Goal: Task Accomplishment & Management: Manage account settings

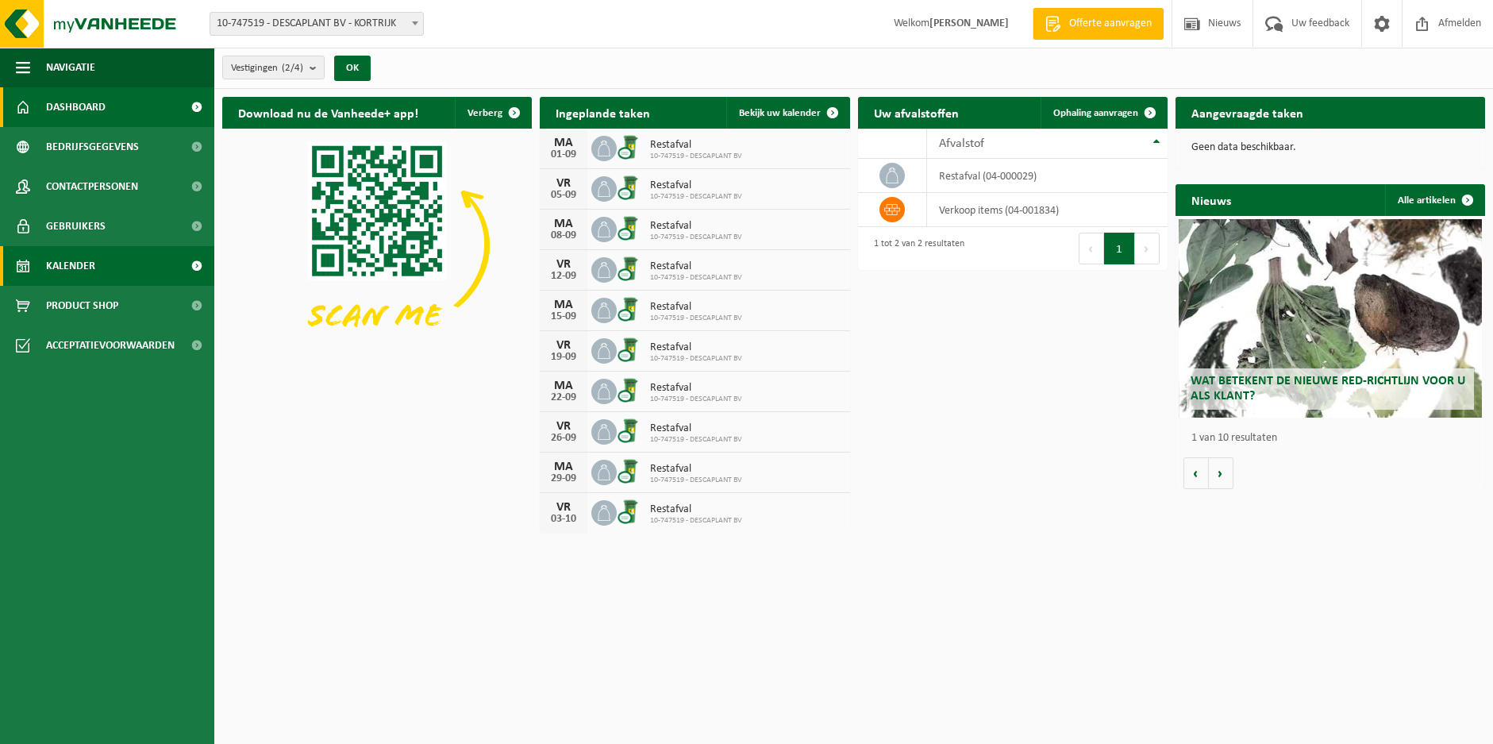
click at [70, 263] on span "Kalender" at bounding box center [70, 266] width 49 height 40
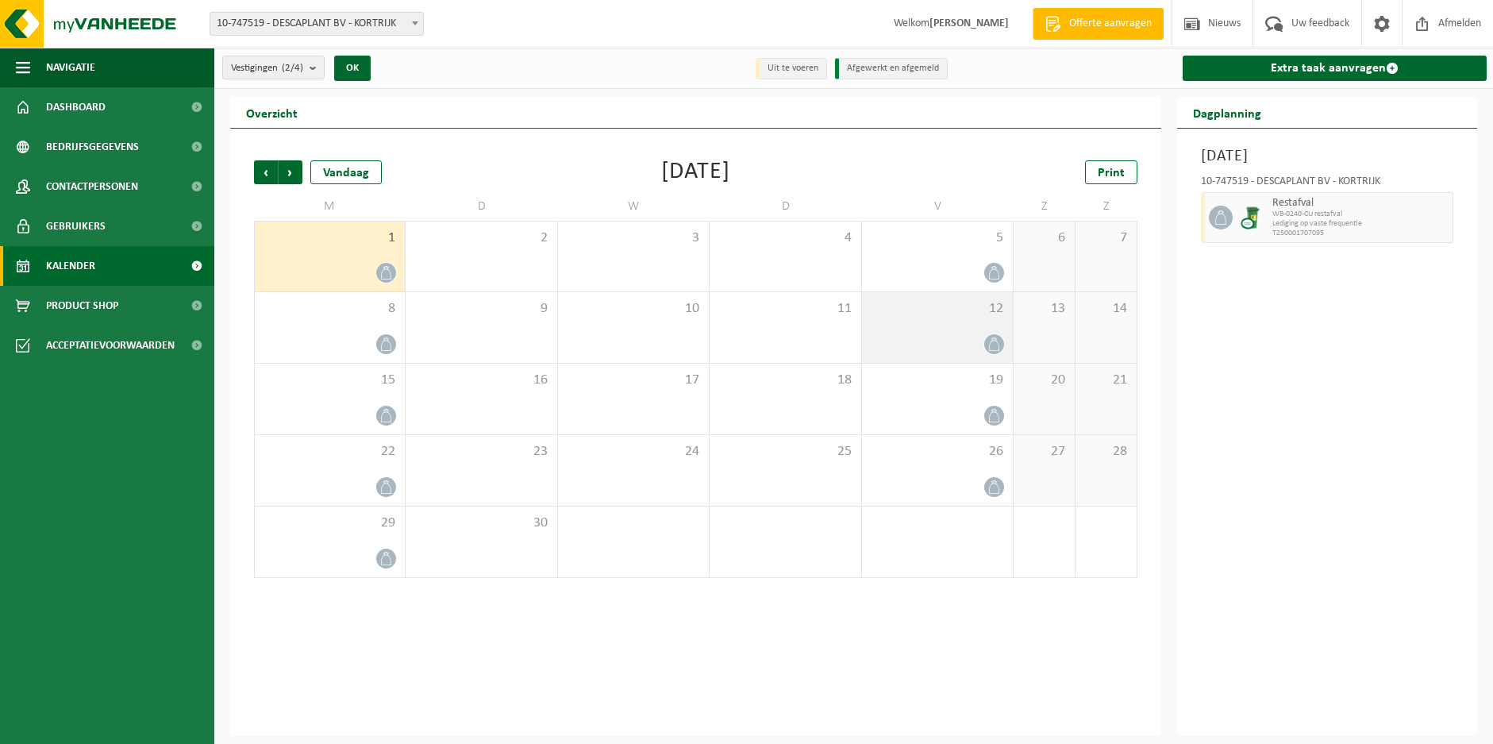
click at [994, 340] on icon at bounding box center [994, 343] width 10 height 13
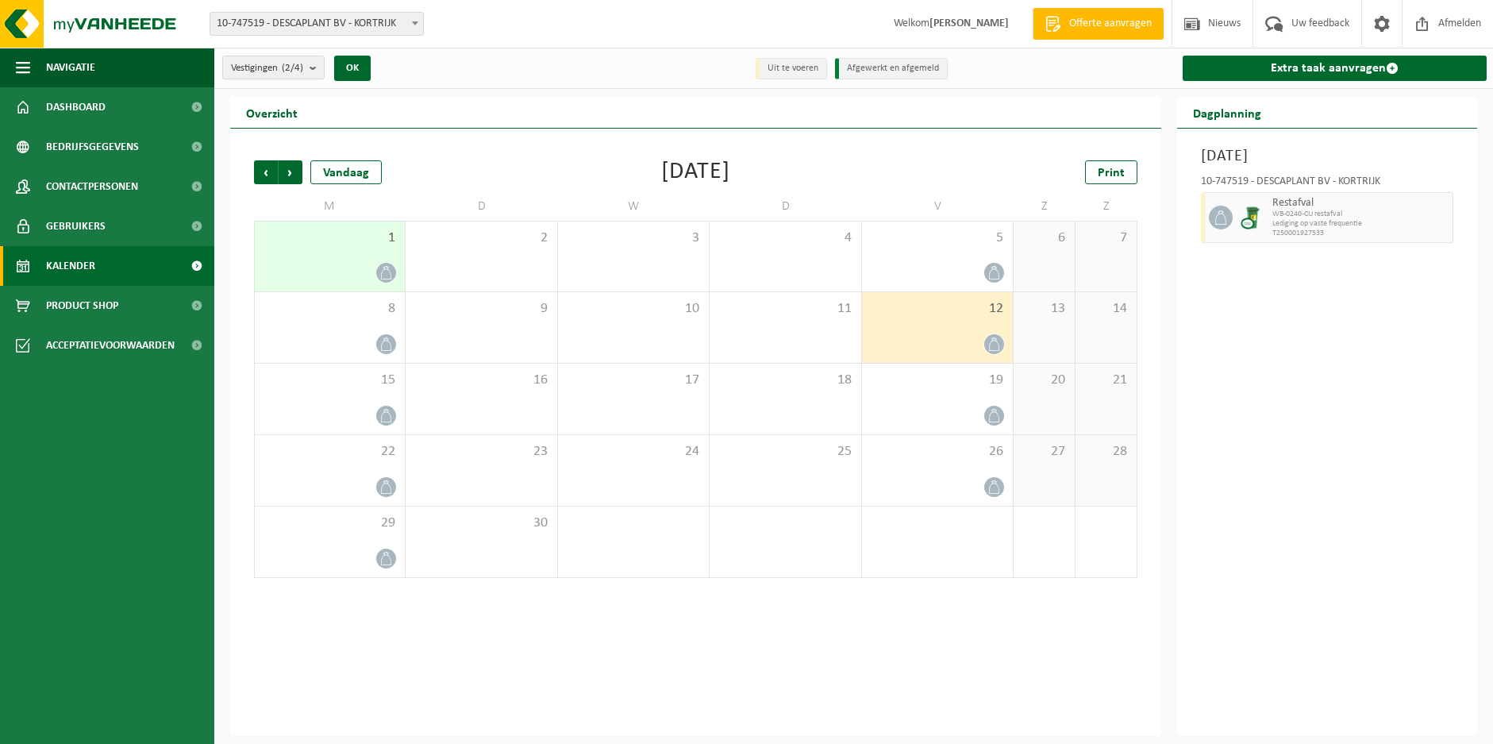
click at [991, 333] on div at bounding box center [993, 343] width 21 height 21
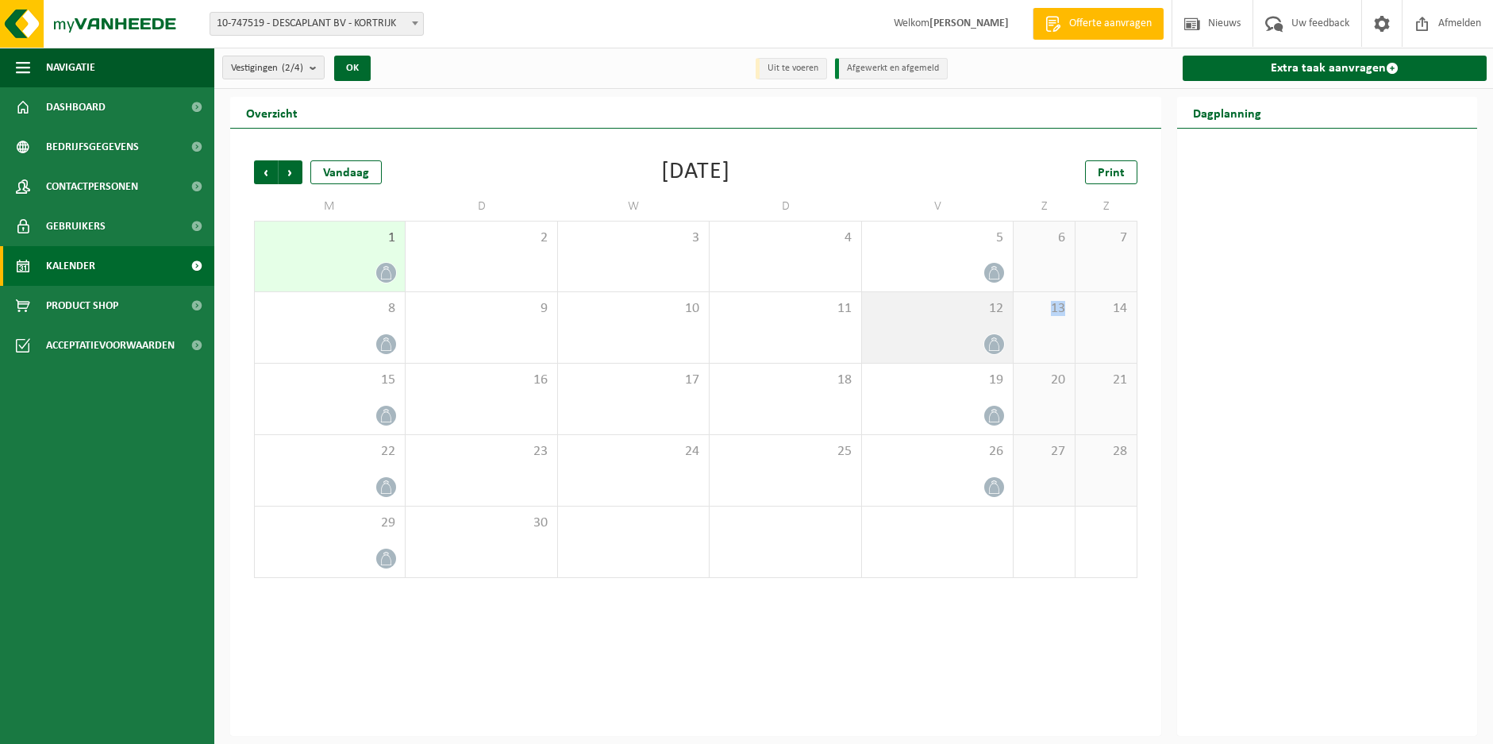
click at [991, 333] on div at bounding box center [993, 343] width 21 height 21
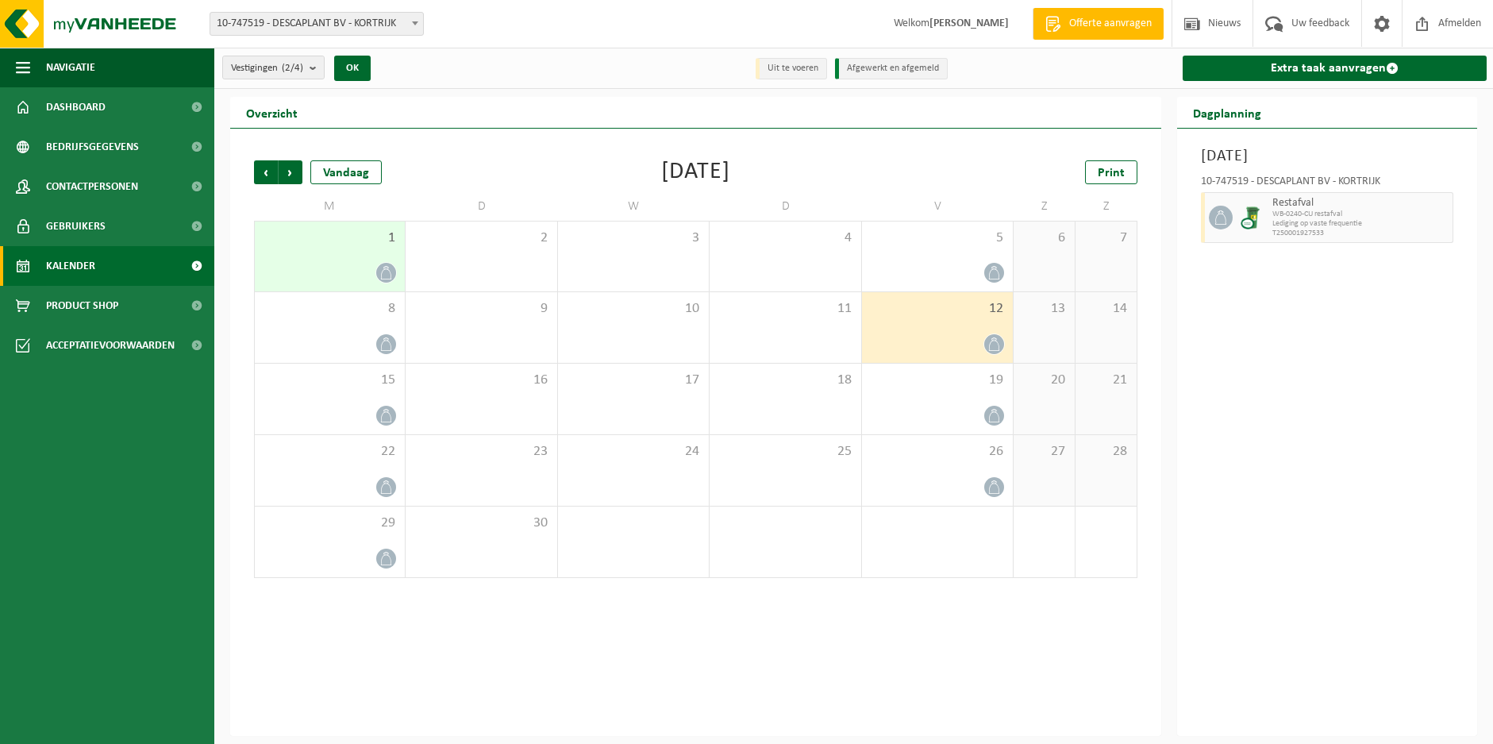
click at [988, 337] on icon at bounding box center [993, 343] width 13 height 13
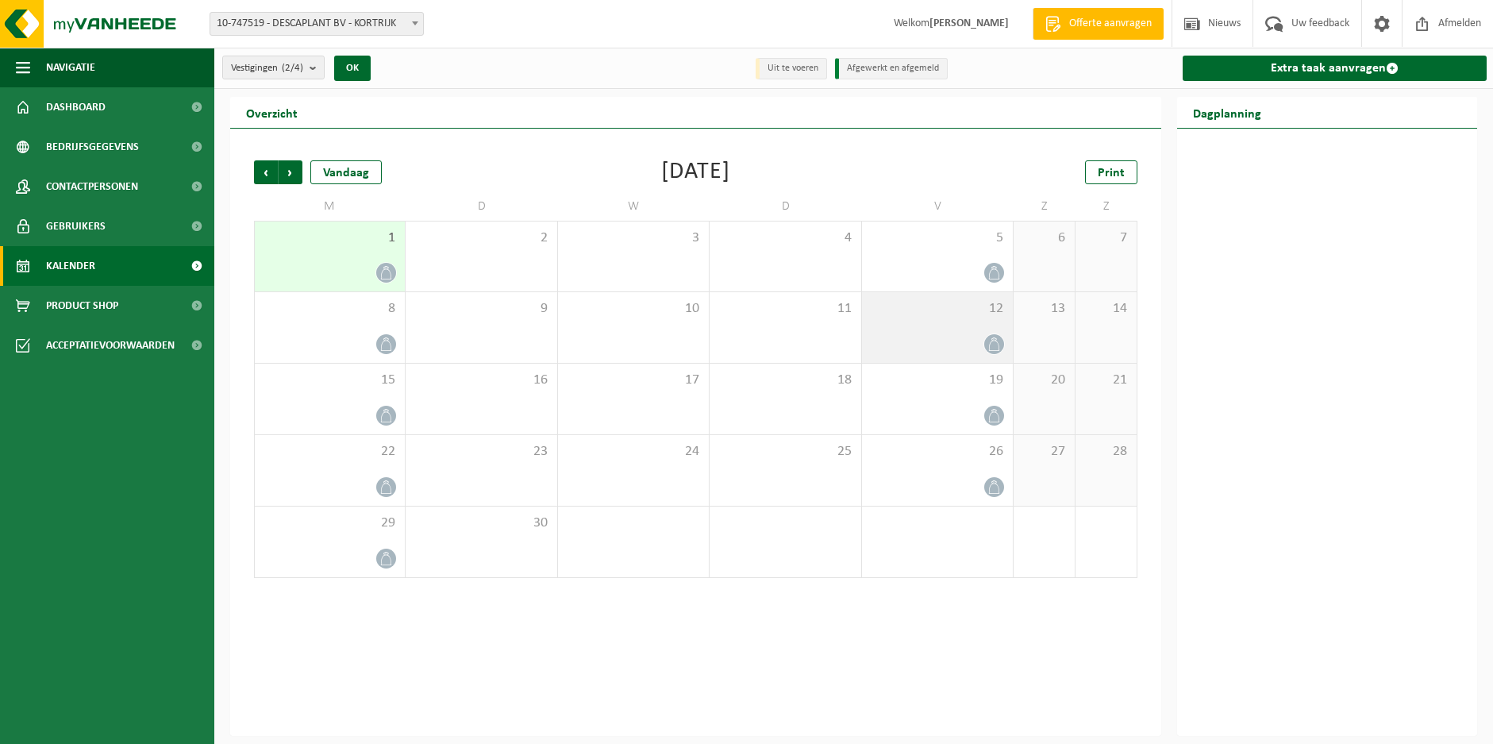
click at [988, 337] on icon at bounding box center [993, 343] width 13 height 13
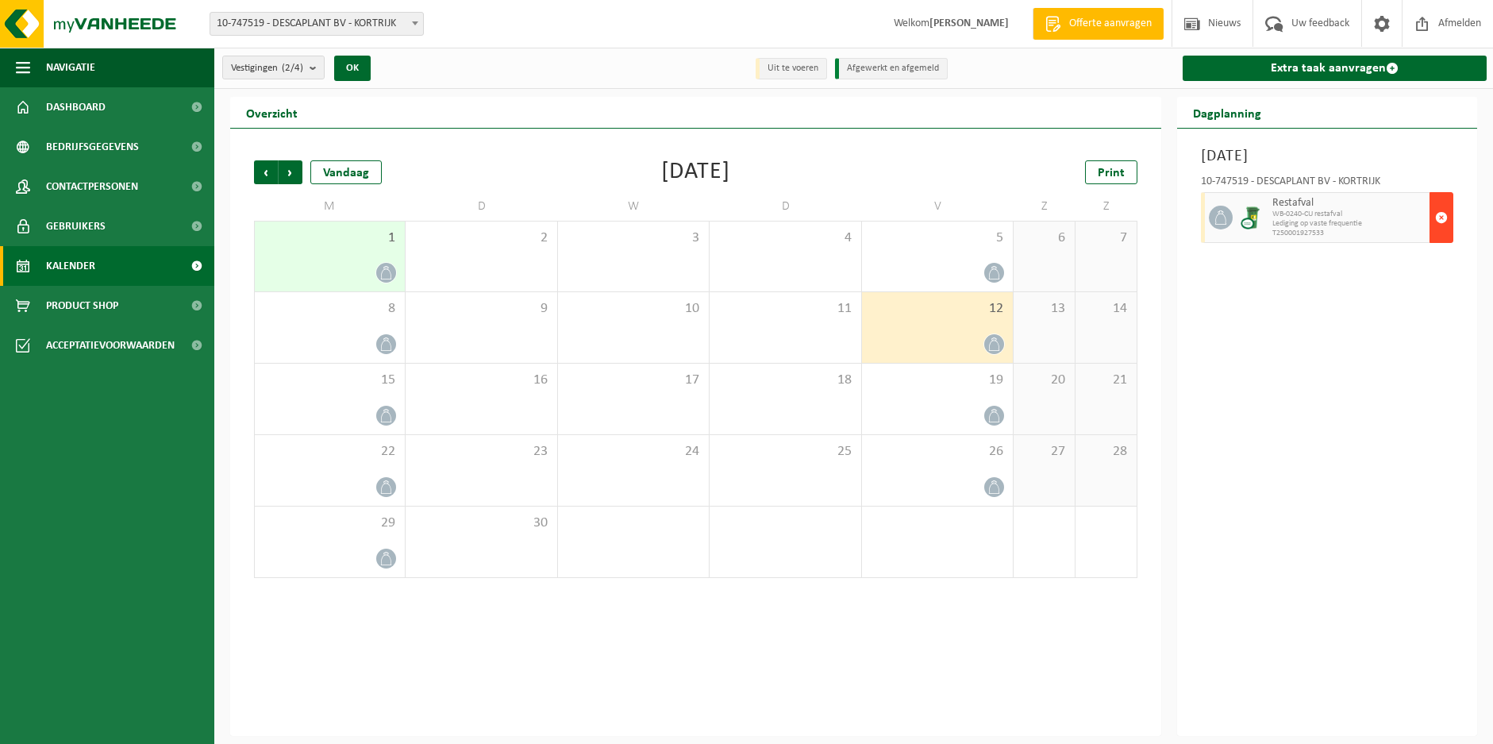
click at [1444, 213] on span "button" at bounding box center [1441, 218] width 13 height 32
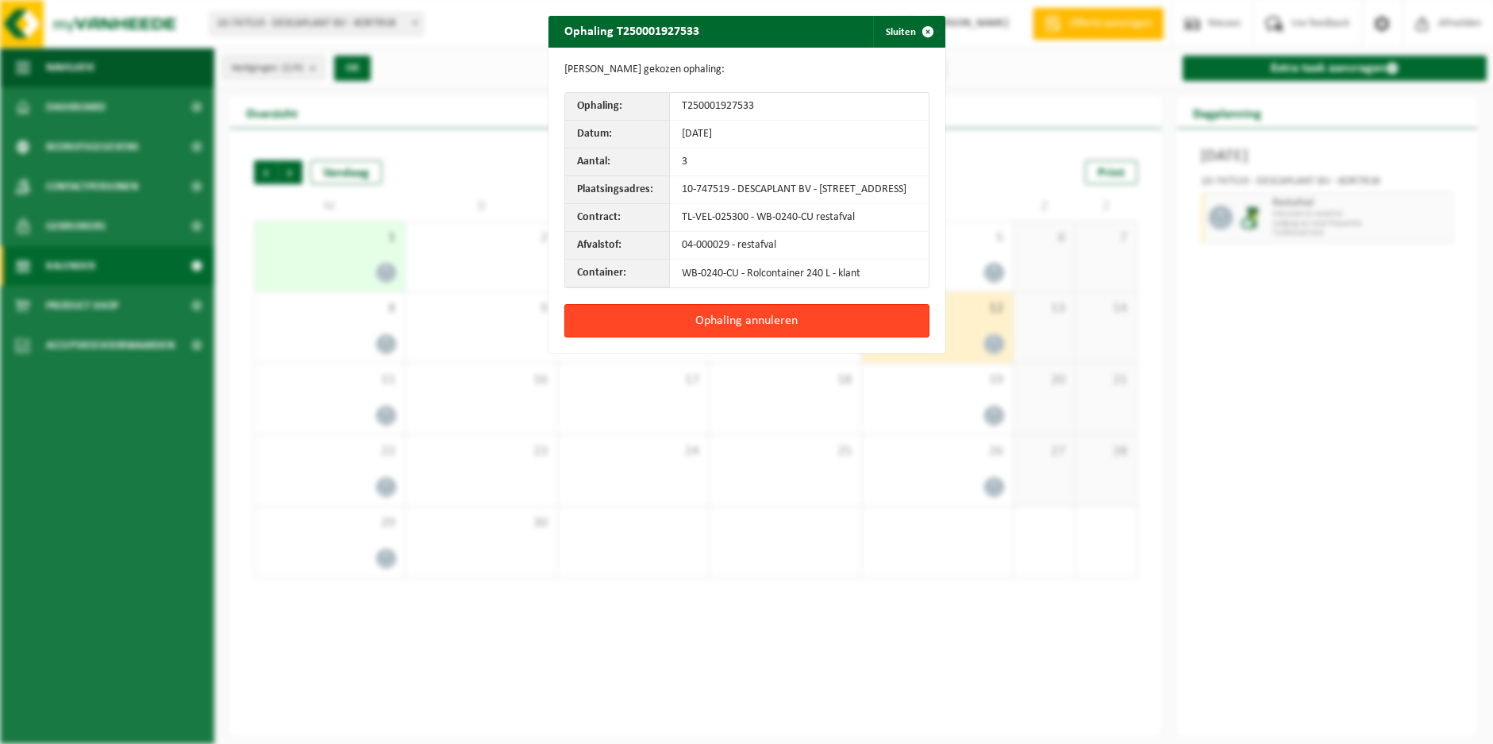
click at [767, 325] on button "Ophaling annuleren" at bounding box center [746, 320] width 365 height 33
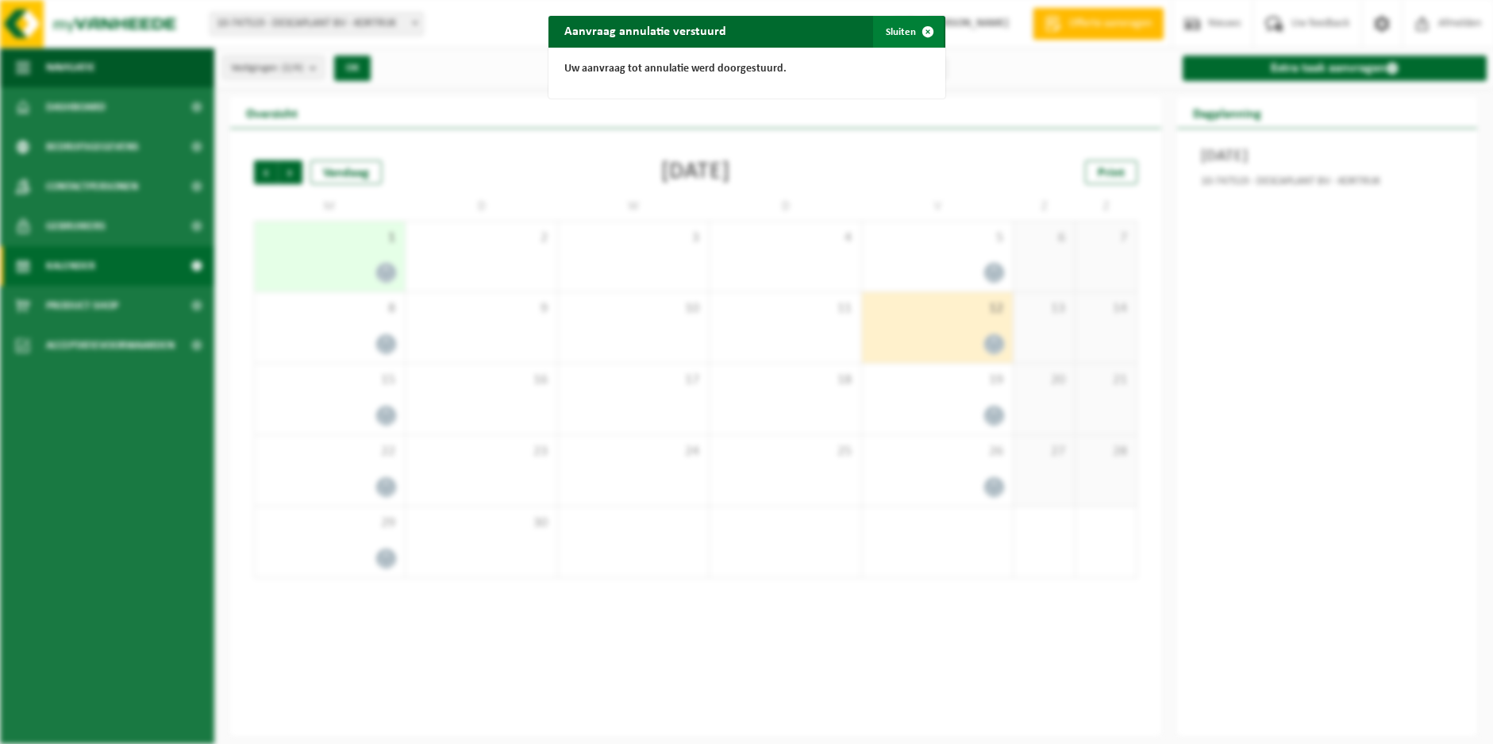
click at [924, 28] on span "button" at bounding box center [928, 32] width 32 height 32
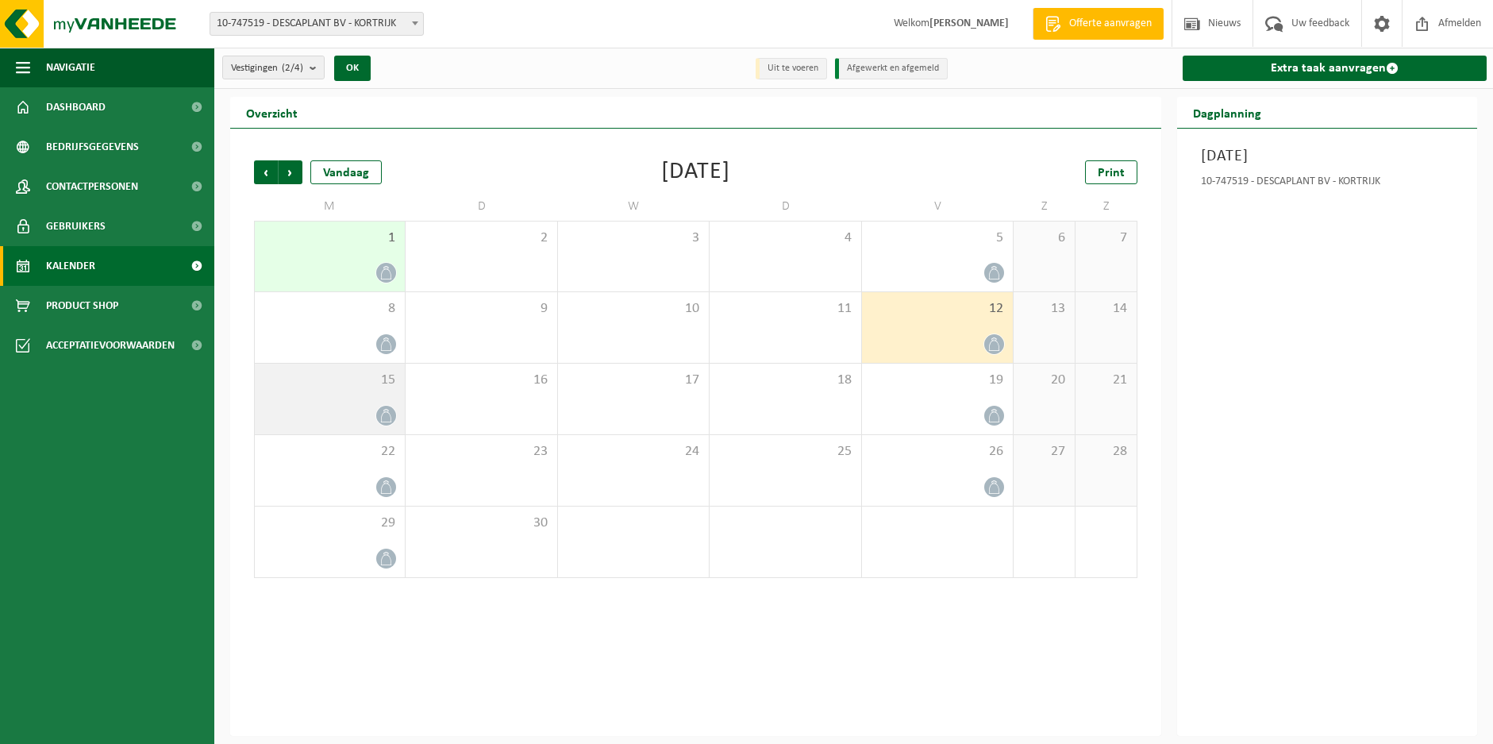
click at [388, 409] on icon at bounding box center [385, 415] width 13 height 13
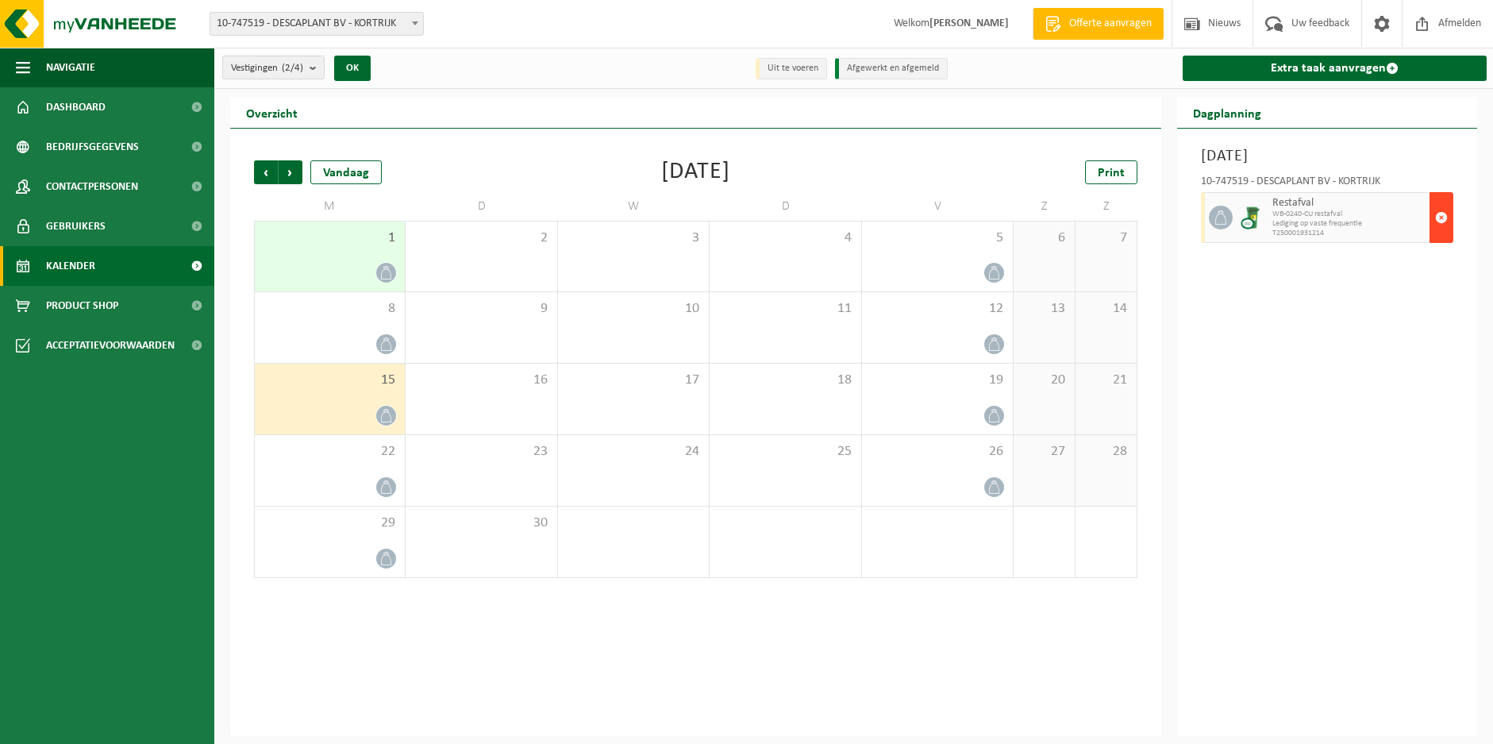
click at [1443, 217] on span "button" at bounding box center [1441, 218] width 13 height 32
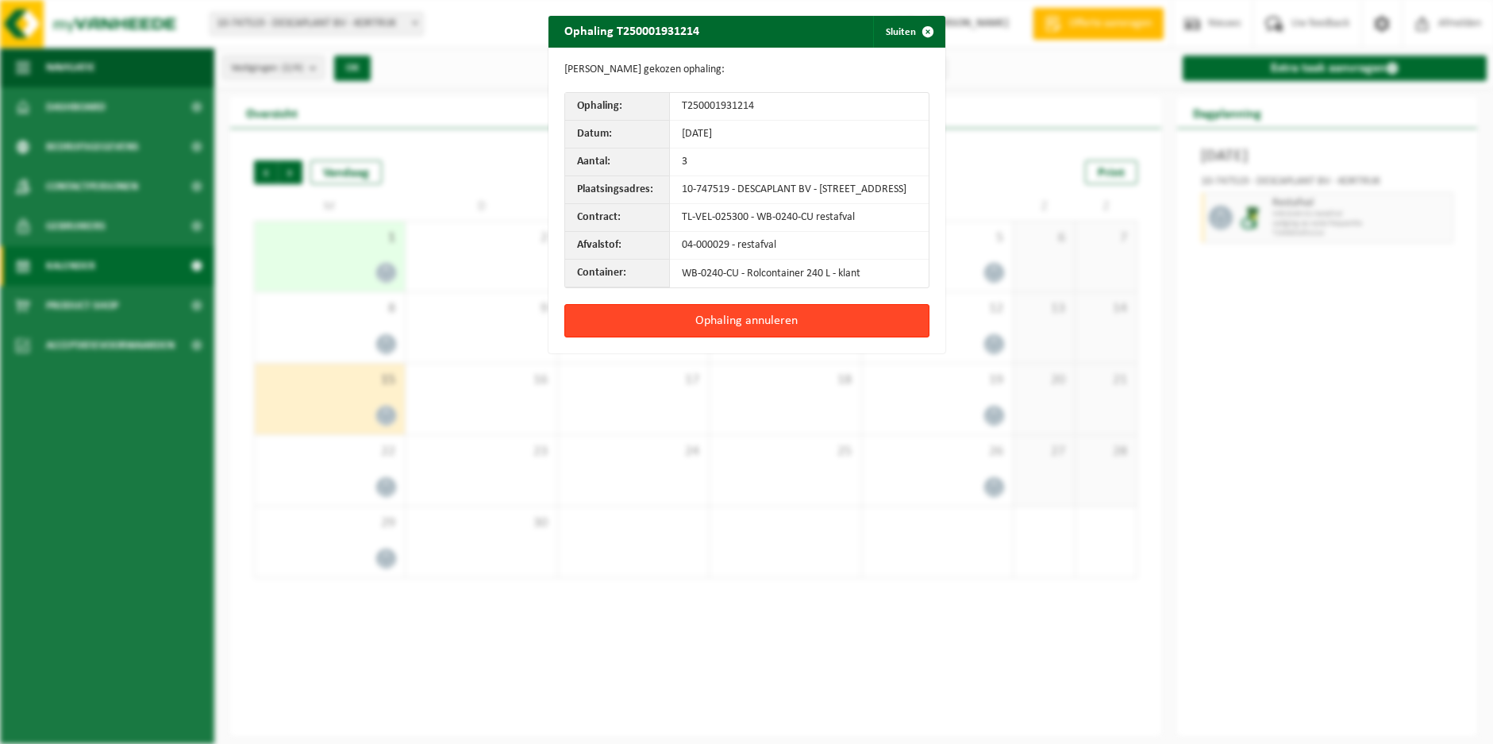
click at [758, 329] on button "Ophaling annuleren" at bounding box center [746, 320] width 365 height 33
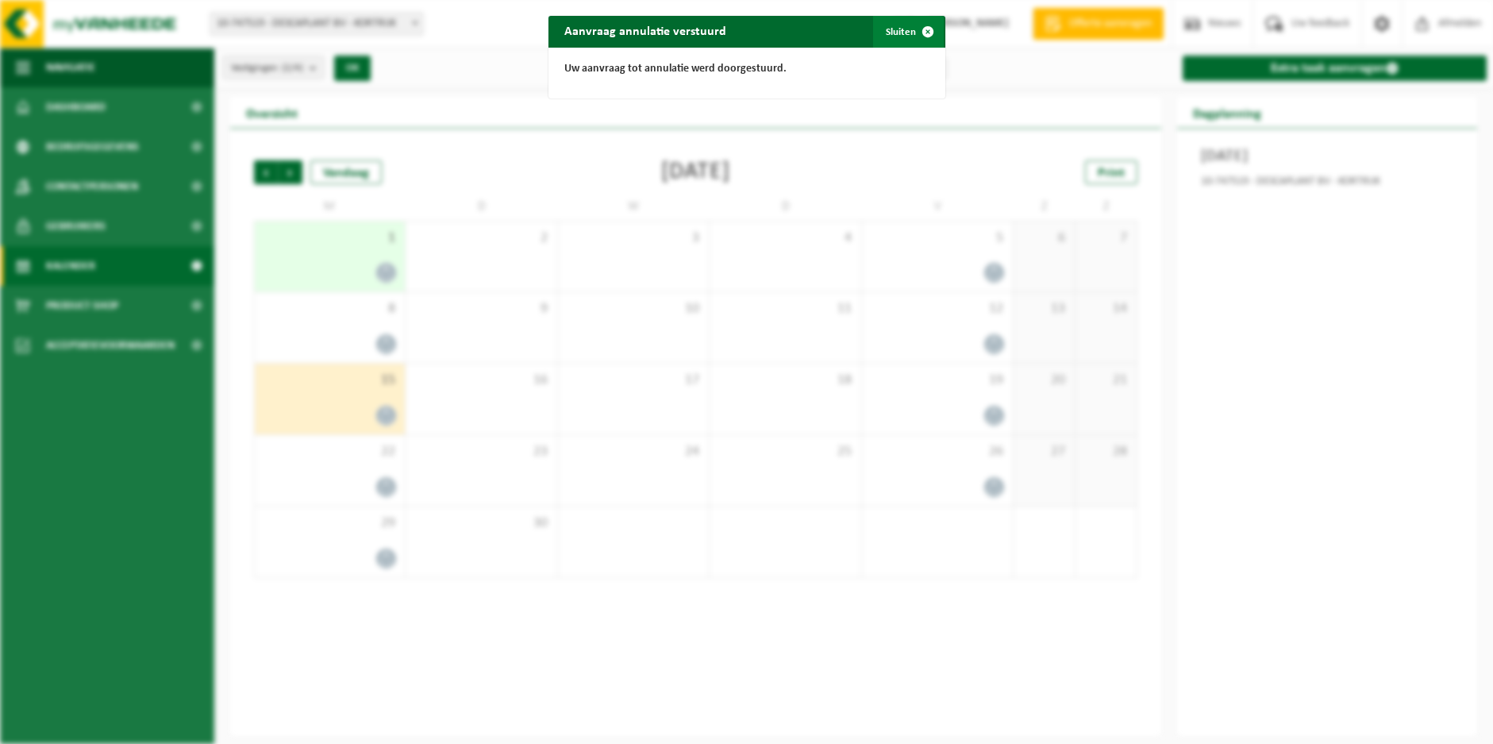
click at [919, 30] on span "button" at bounding box center [928, 32] width 32 height 32
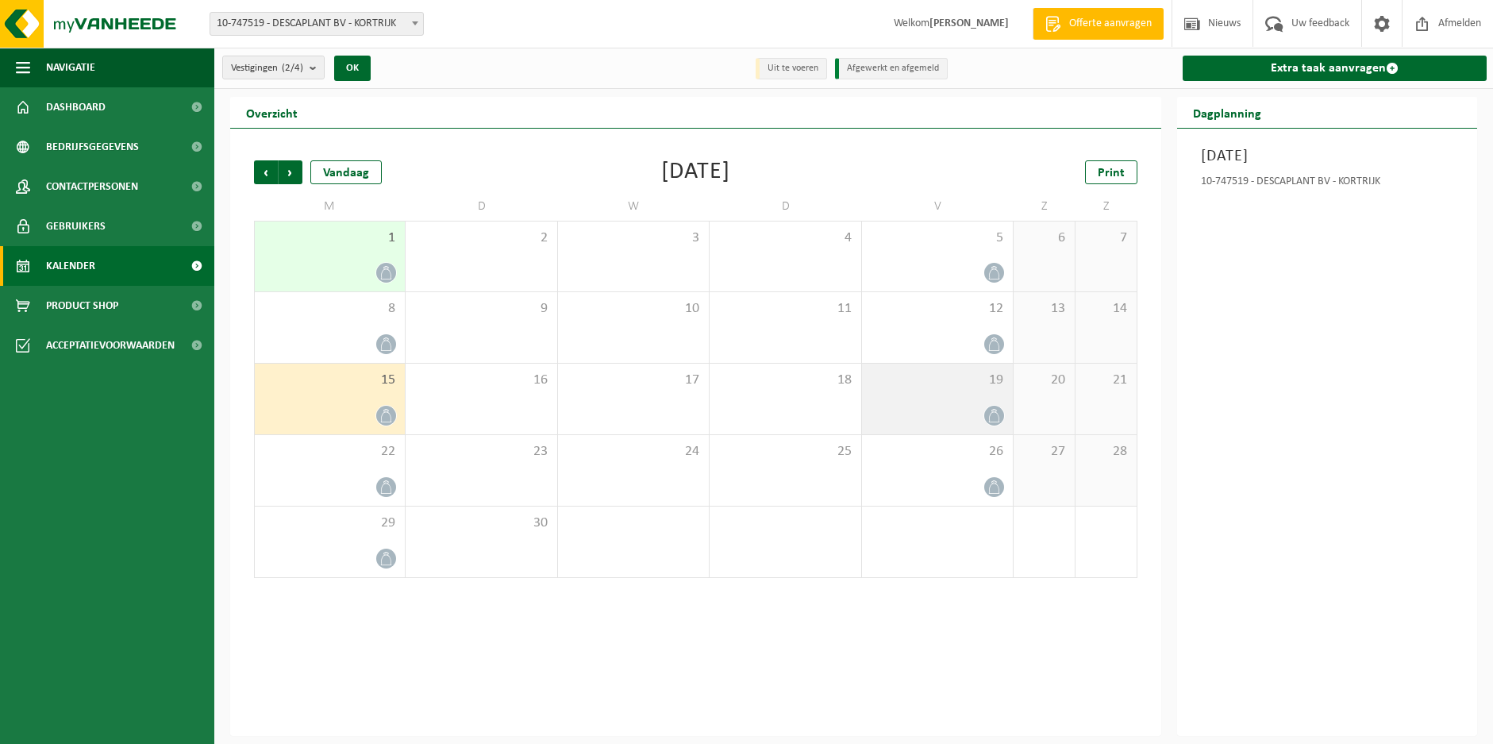
click at [991, 411] on icon at bounding box center [993, 415] width 13 height 13
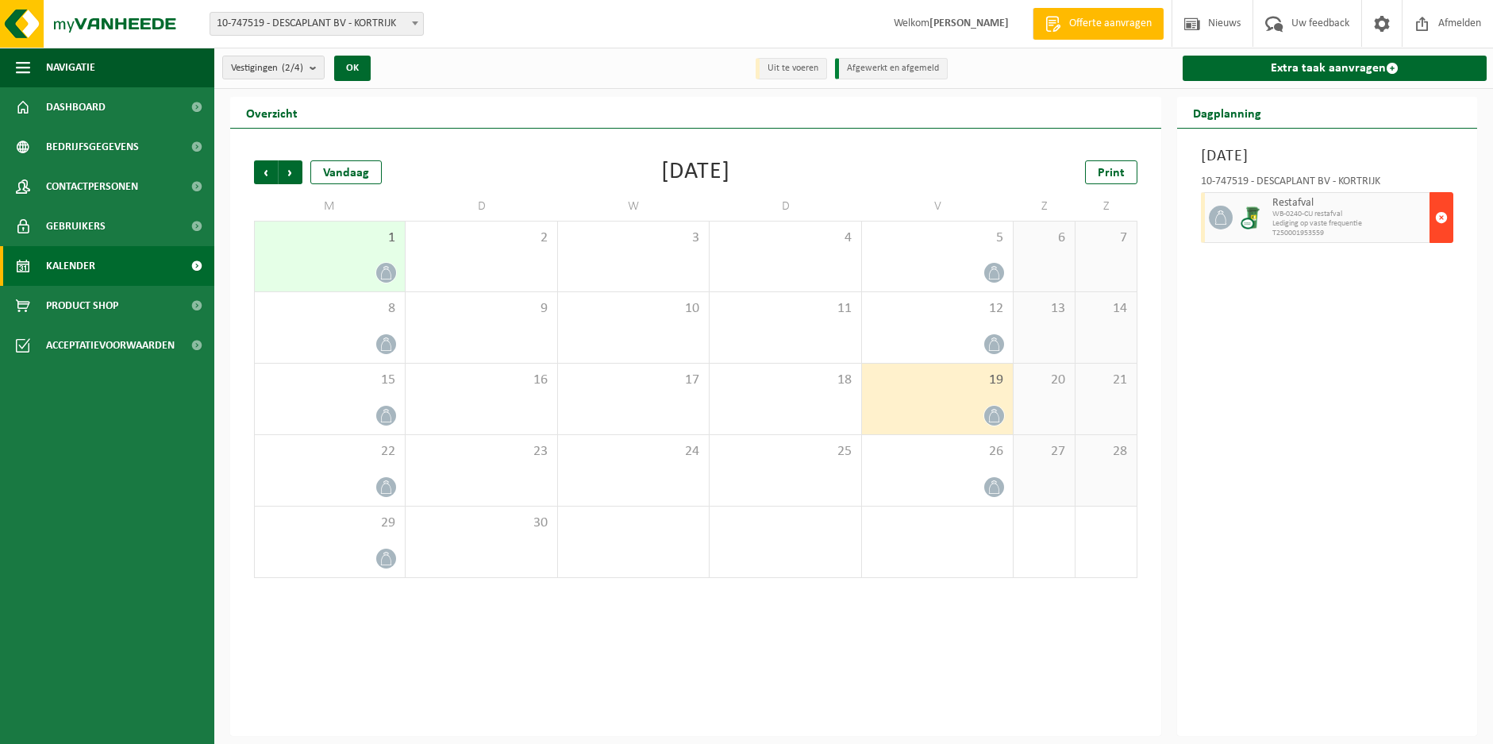
click at [1443, 215] on span "button" at bounding box center [1441, 218] width 13 height 32
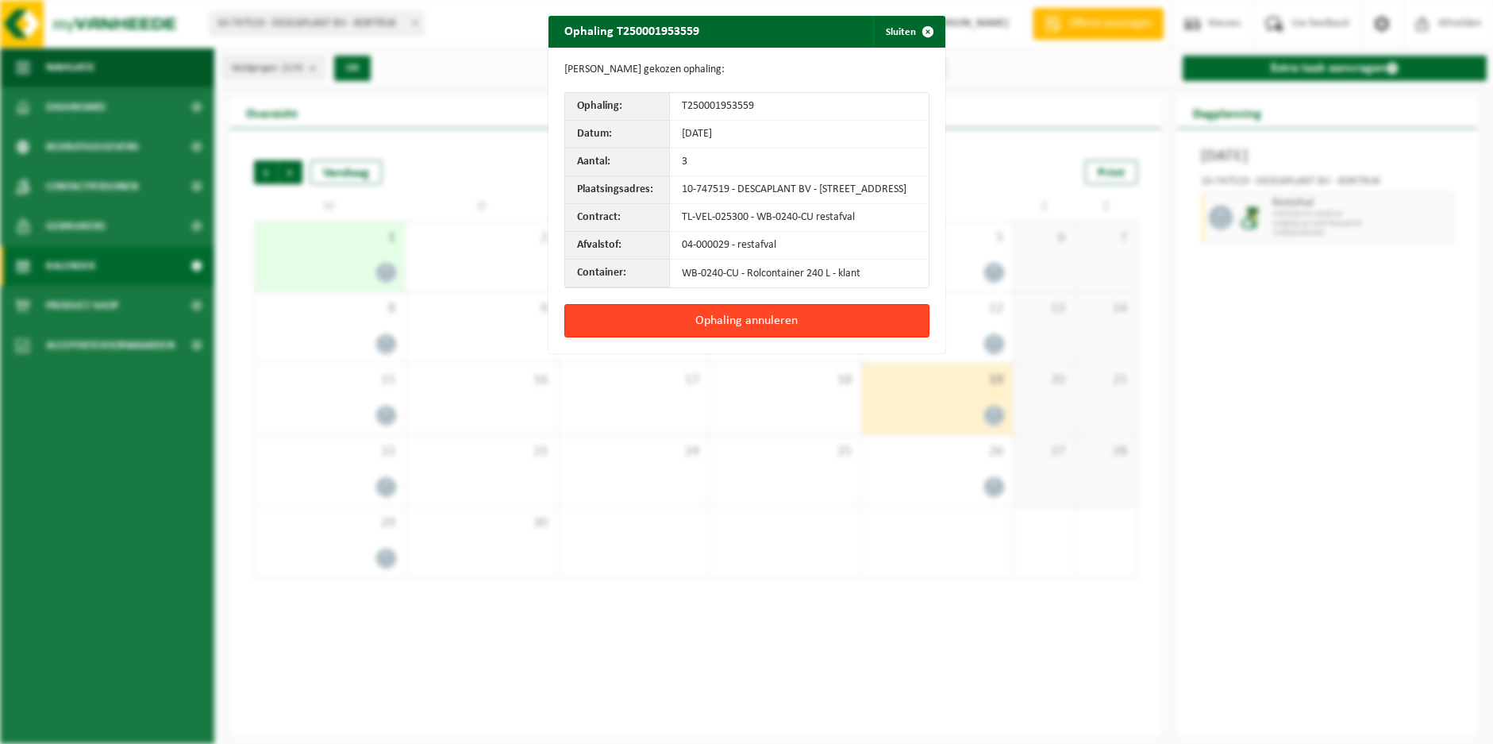
click at [767, 325] on button "Ophaling annuleren" at bounding box center [746, 320] width 365 height 33
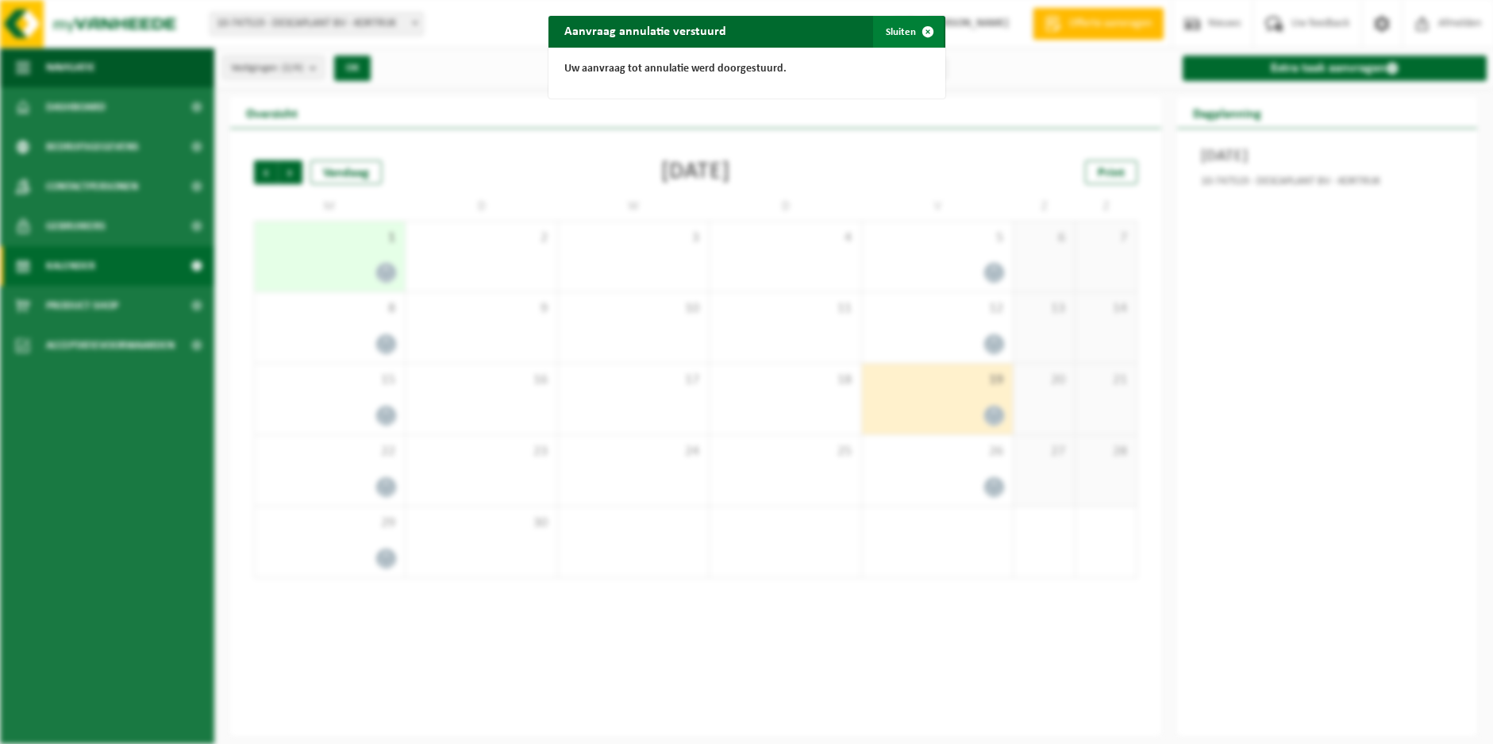
click at [920, 25] on span "button" at bounding box center [928, 32] width 32 height 32
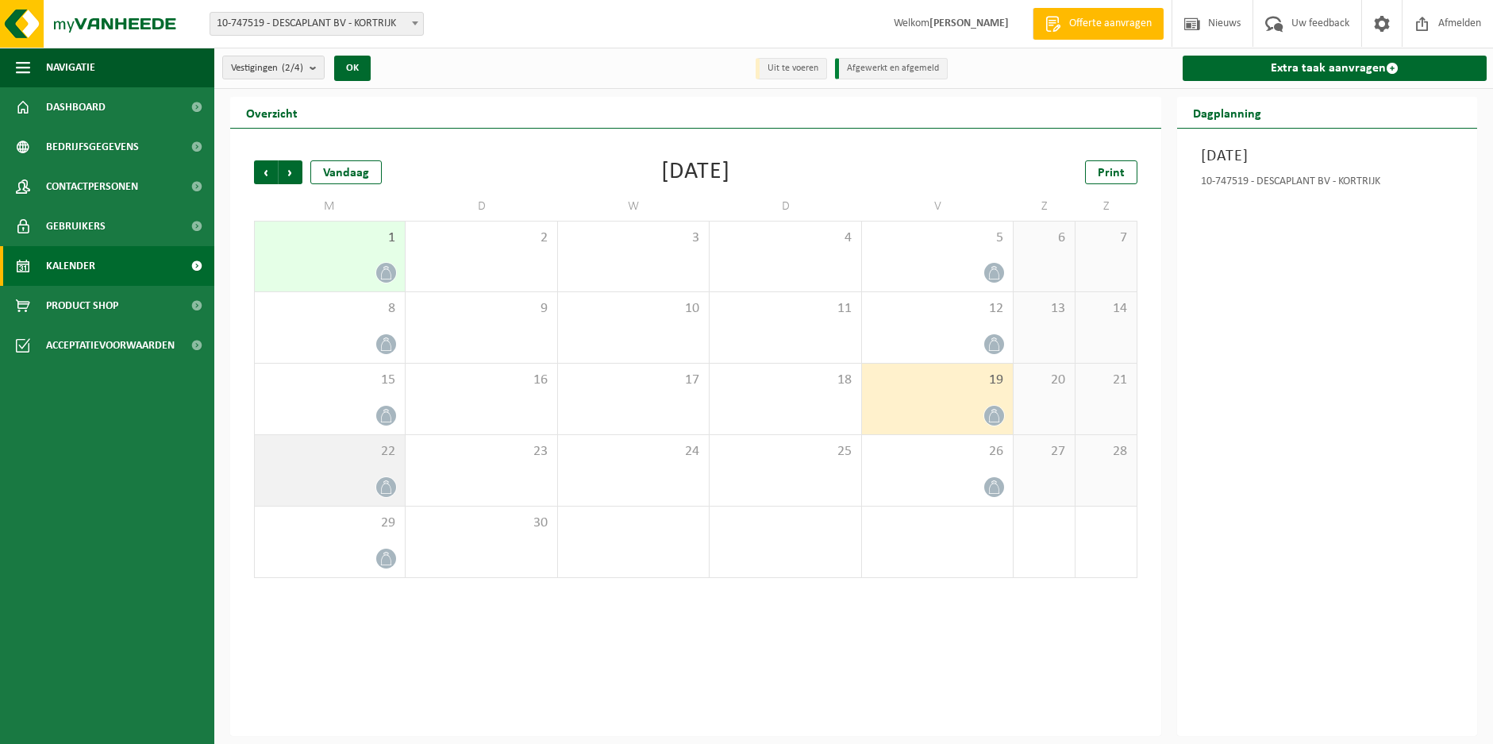
click at [382, 478] on span at bounding box center [386, 487] width 20 height 20
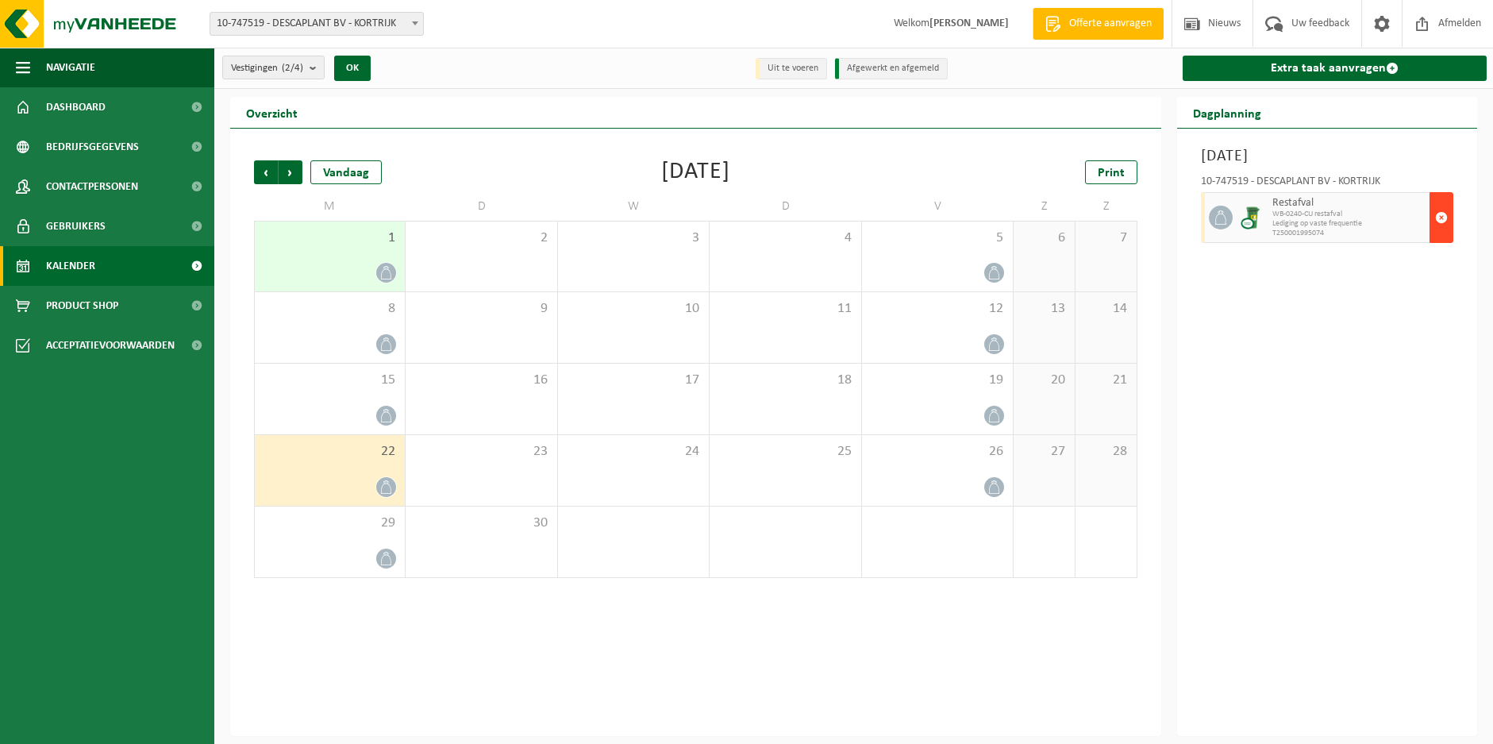
click at [1440, 217] on span "button" at bounding box center [1441, 218] width 13 height 32
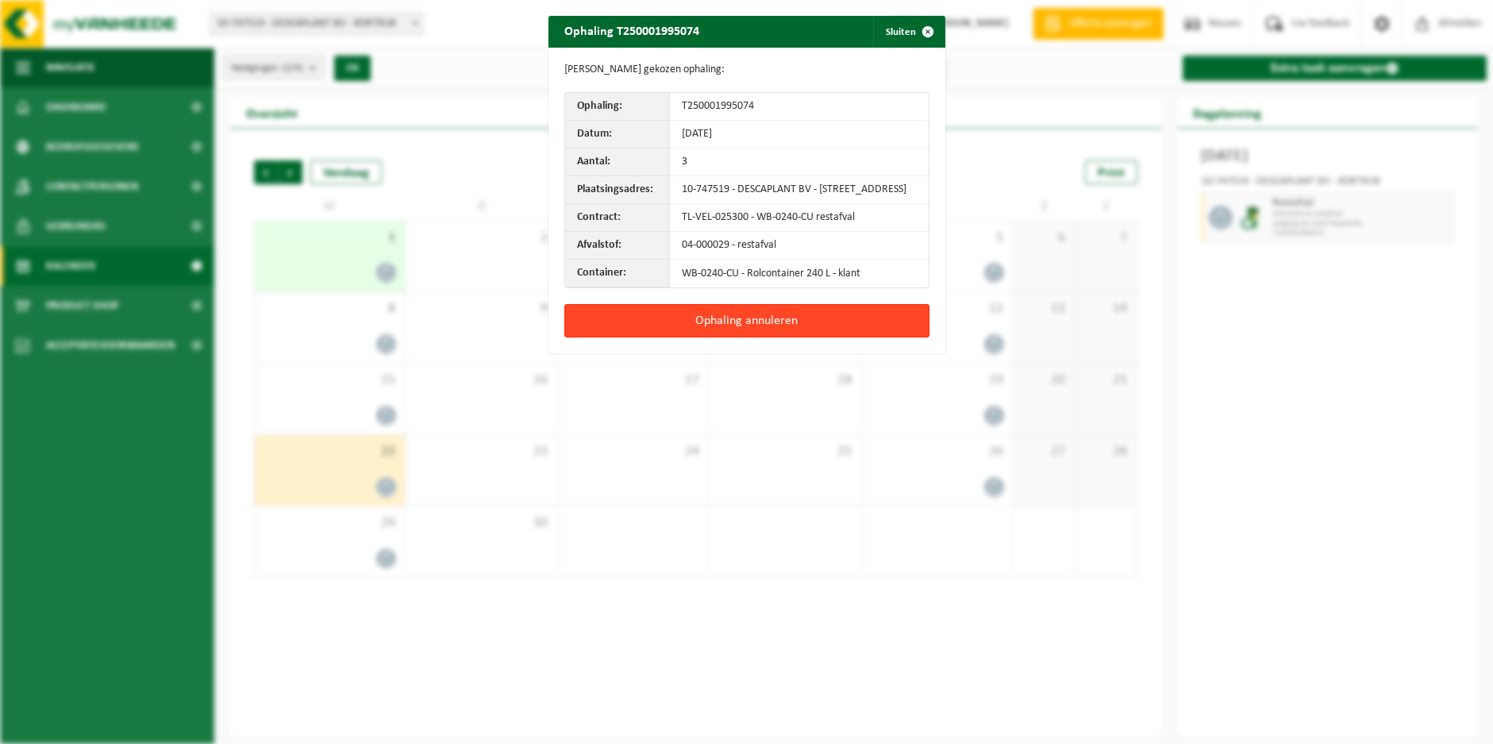
click at [759, 337] on button "Ophaling annuleren" at bounding box center [746, 320] width 365 height 33
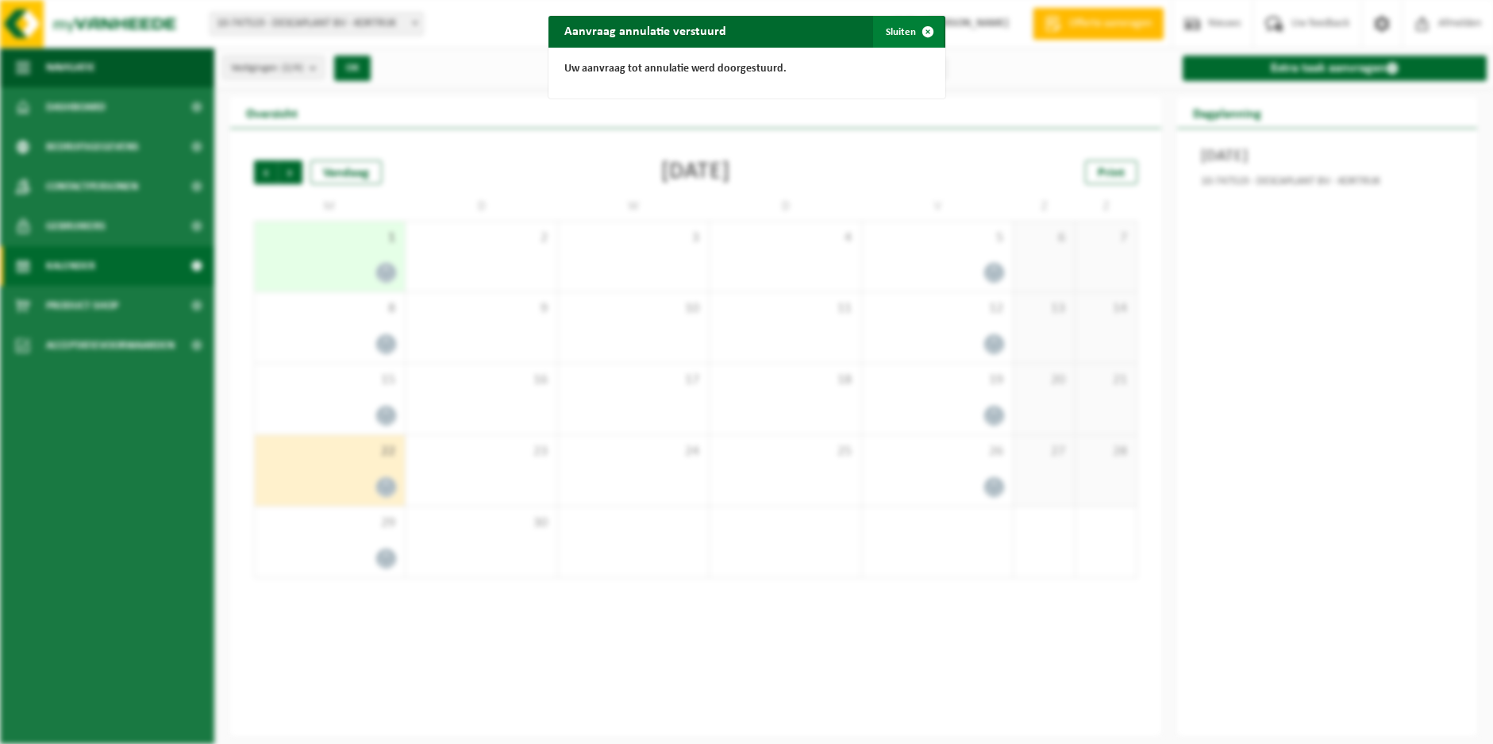
click at [924, 28] on span "button" at bounding box center [928, 32] width 32 height 32
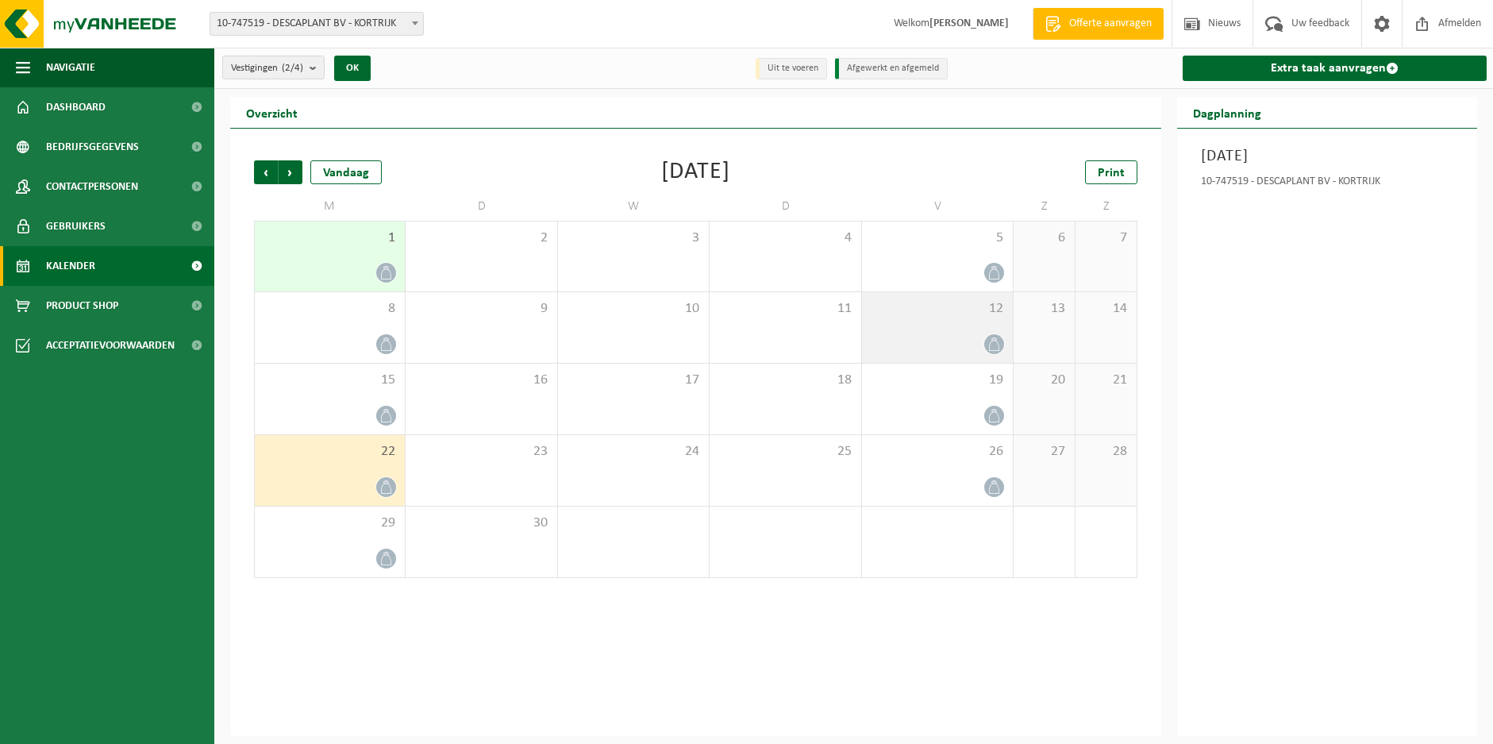
click at [990, 337] on icon at bounding box center [993, 343] width 13 height 13
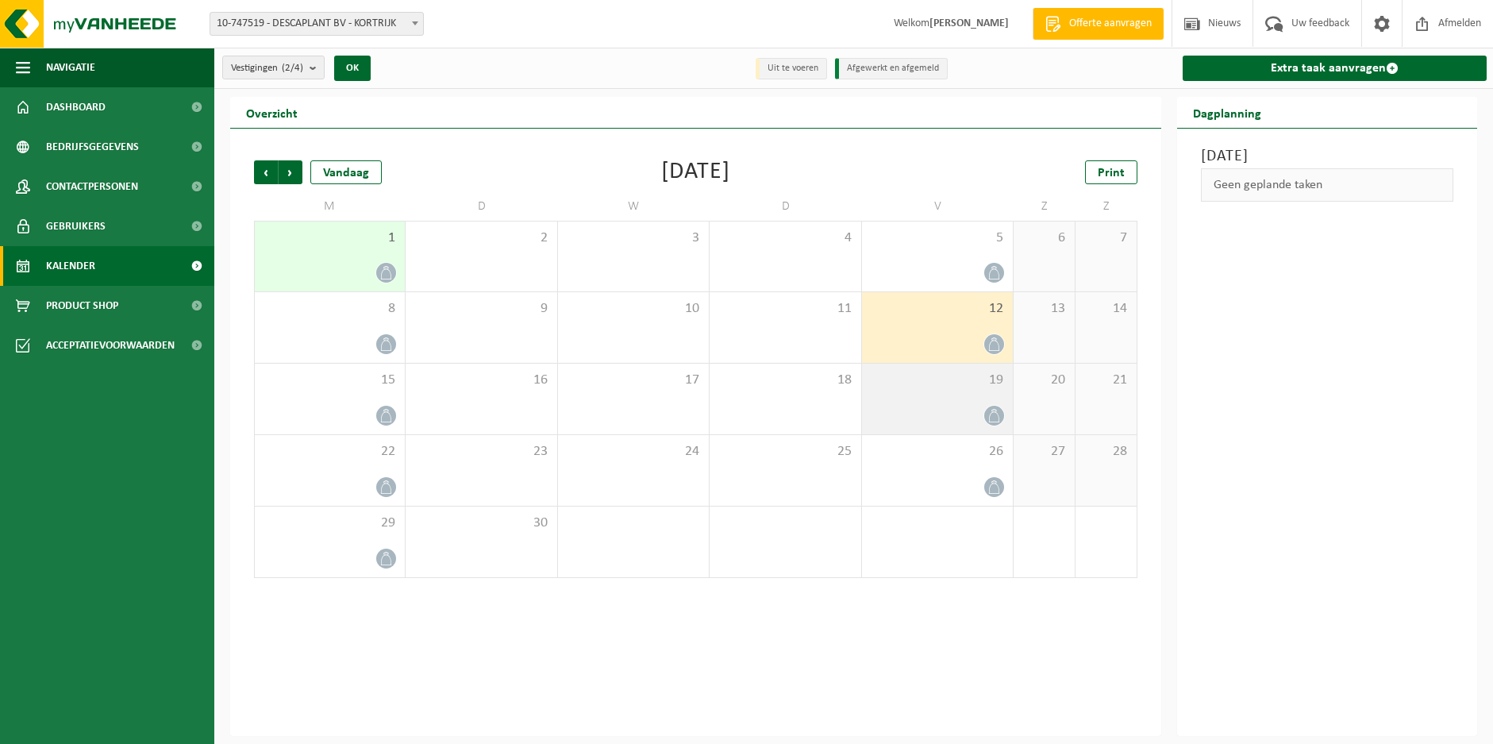
click at [997, 415] on icon at bounding box center [993, 415] width 13 height 13
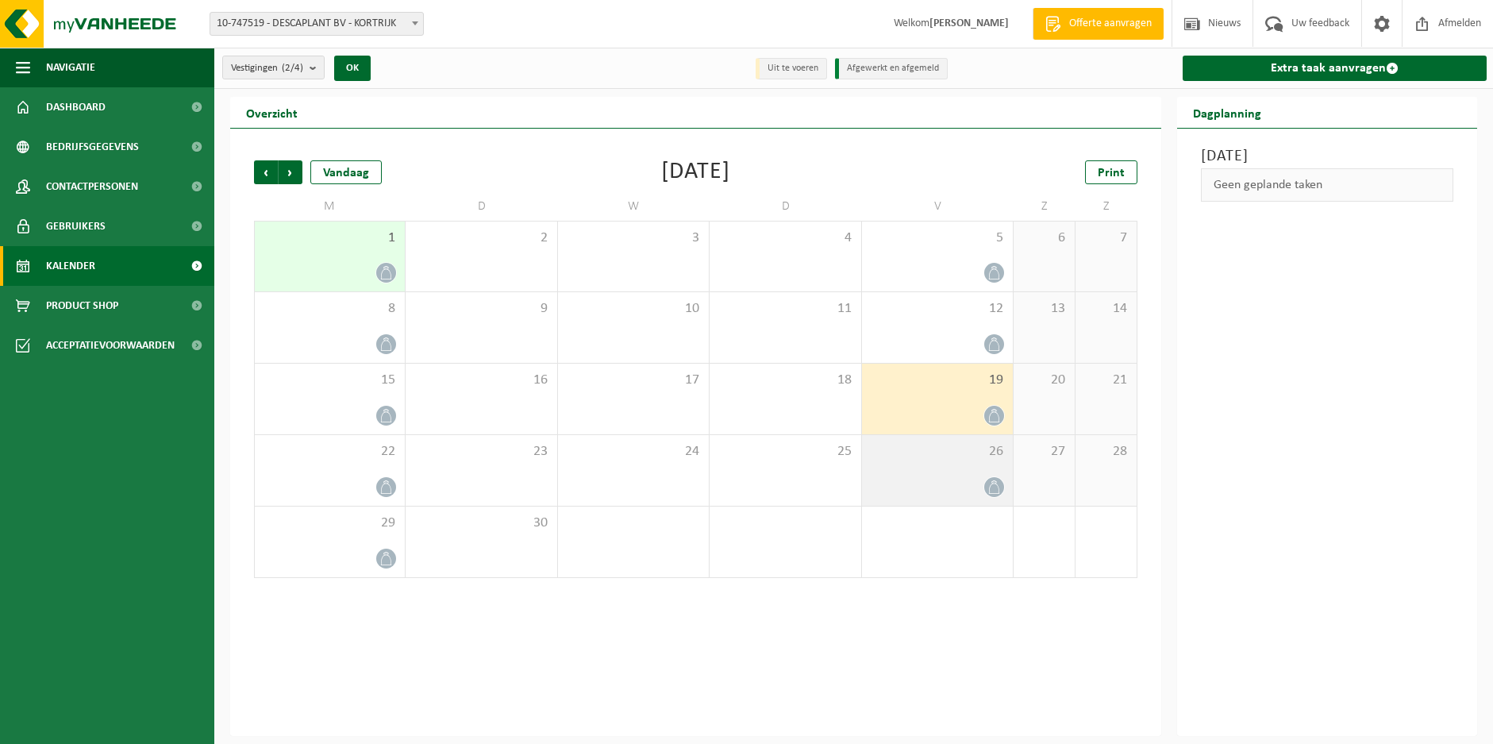
click at [990, 484] on icon at bounding box center [993, 486] width 13 height 13
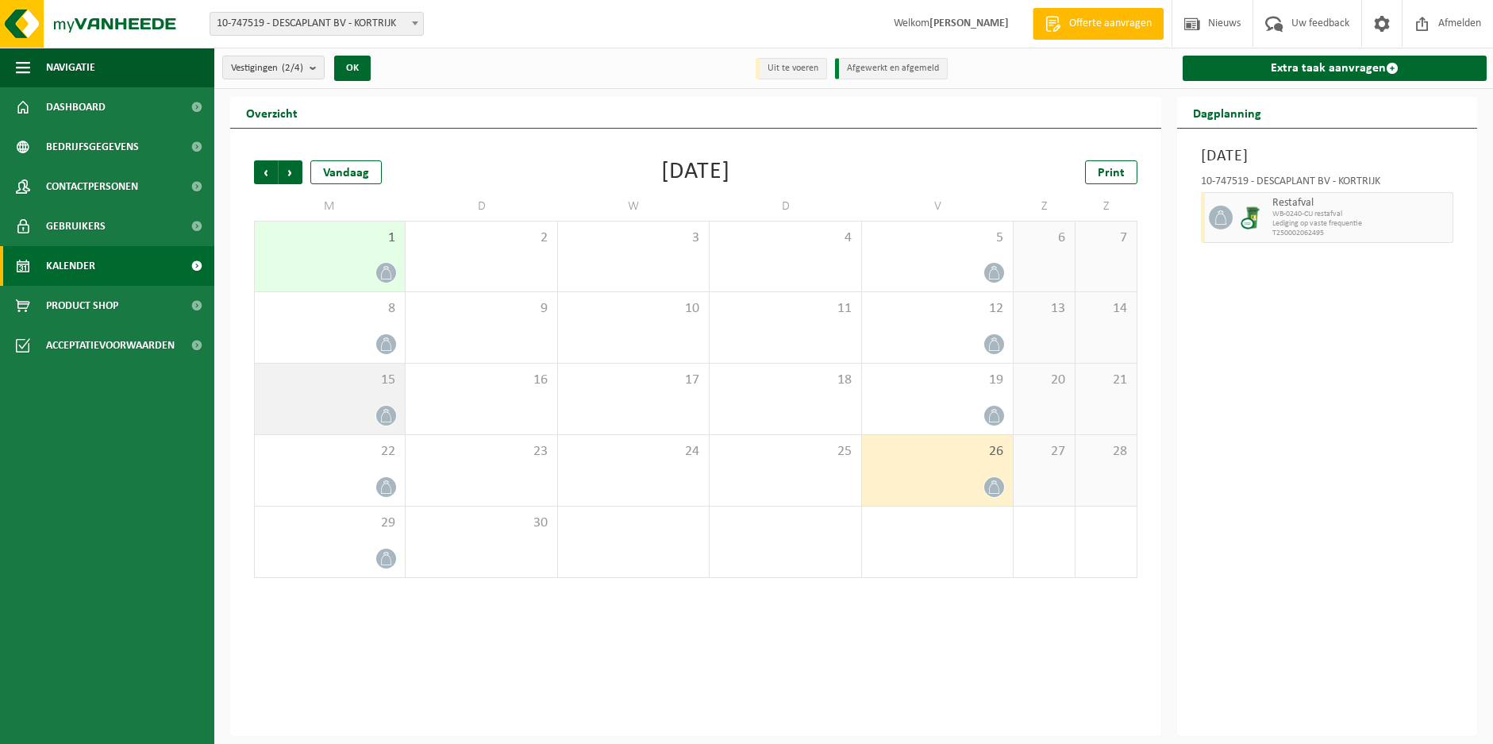
click at [383, 415] on icon at bounding box center [385, 415] width 13 height 13
